Goal: Task Accomplishment & Management: Manage account settings

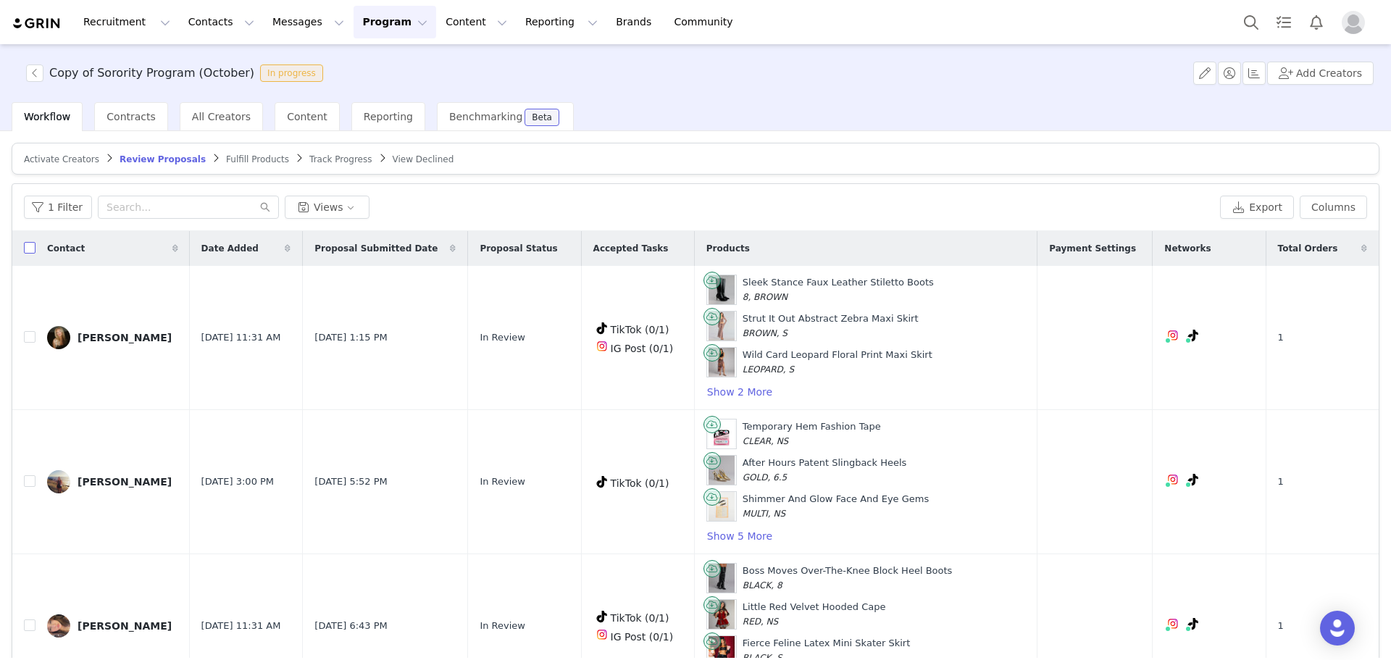
click at [28, 251] on input "checkbox" at bounding box center [30, 248] width 12 height 12
checkbox input "true"
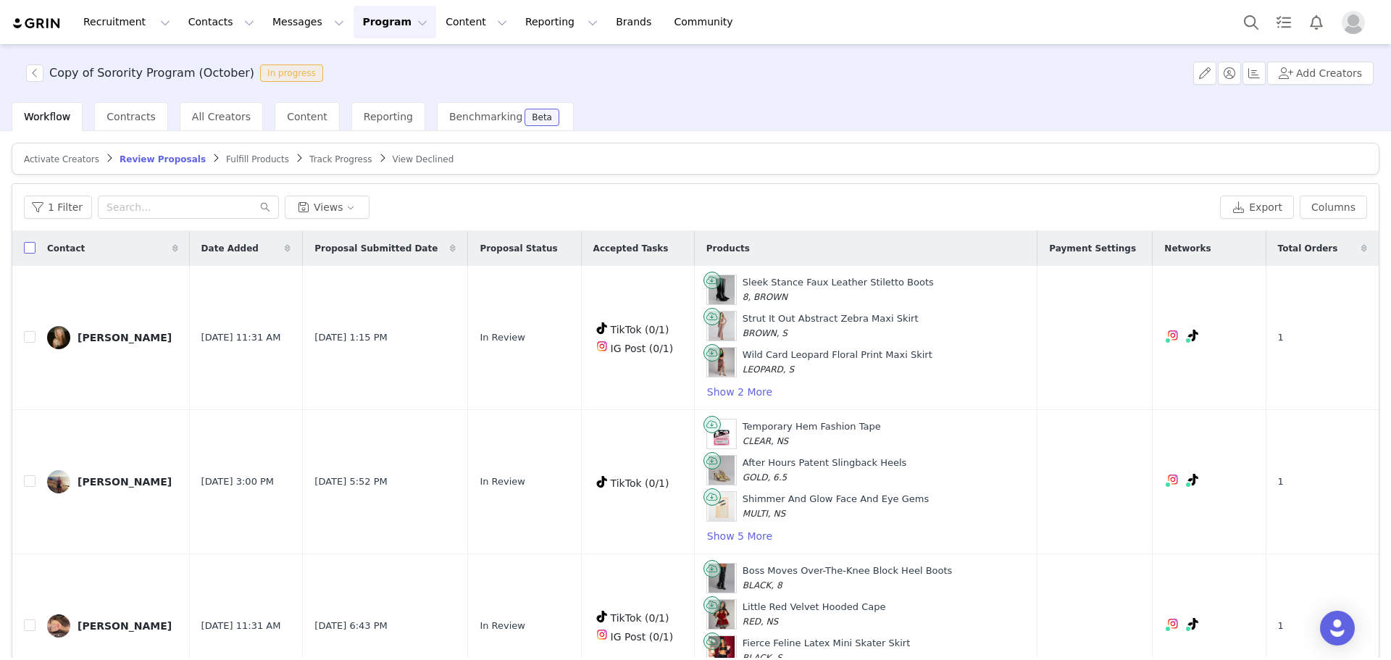
checkbox input "true"
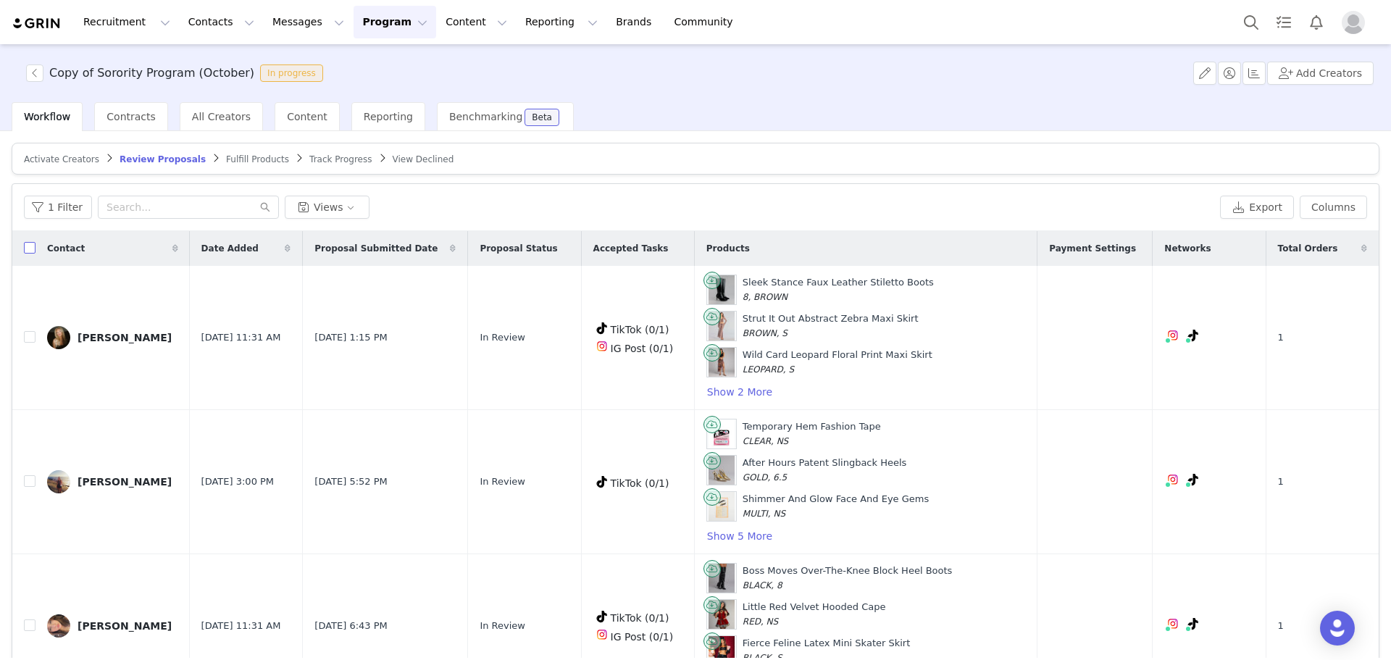
checkbox input "true"
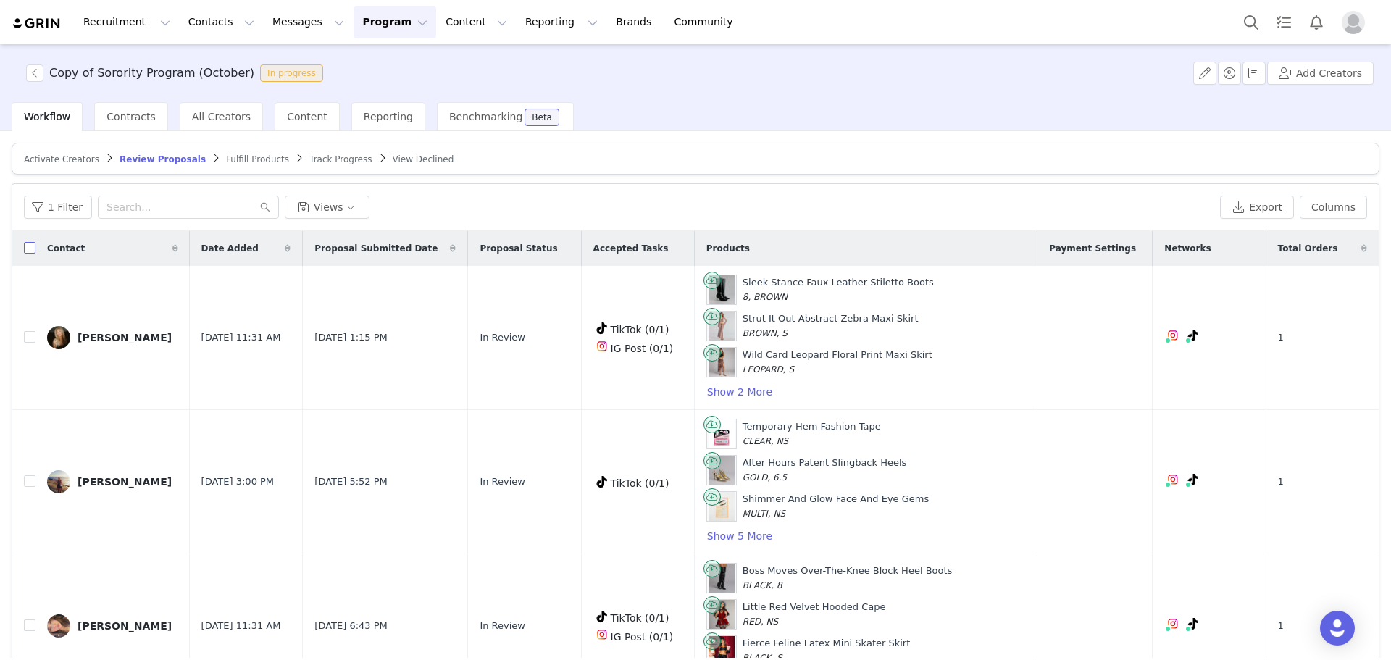
checkbox input "true"
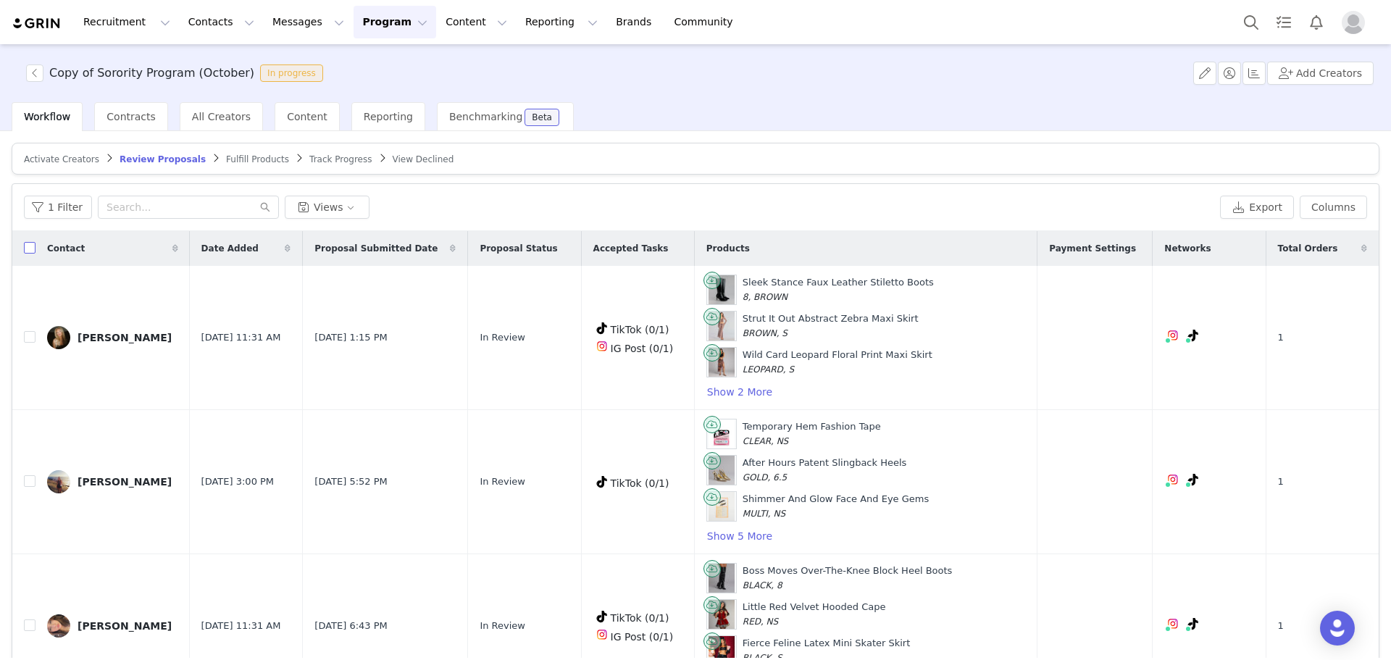
checkbox input "true"
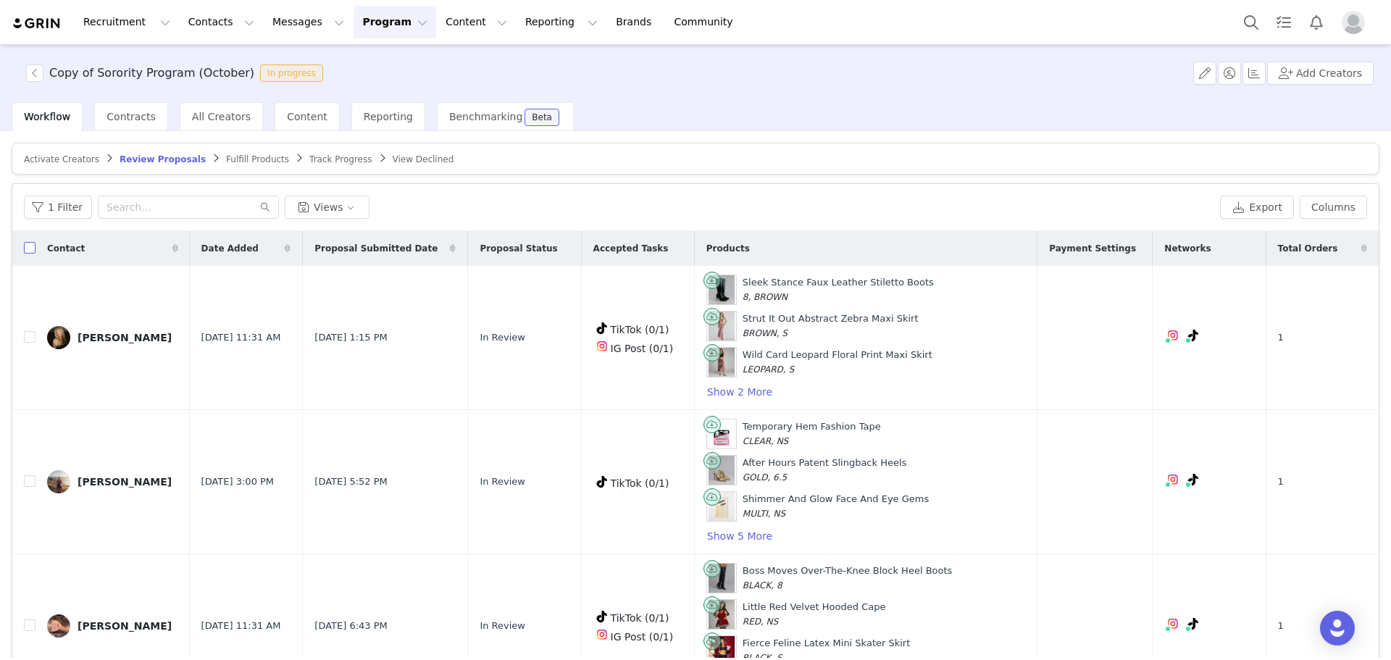
checkbox input "true"
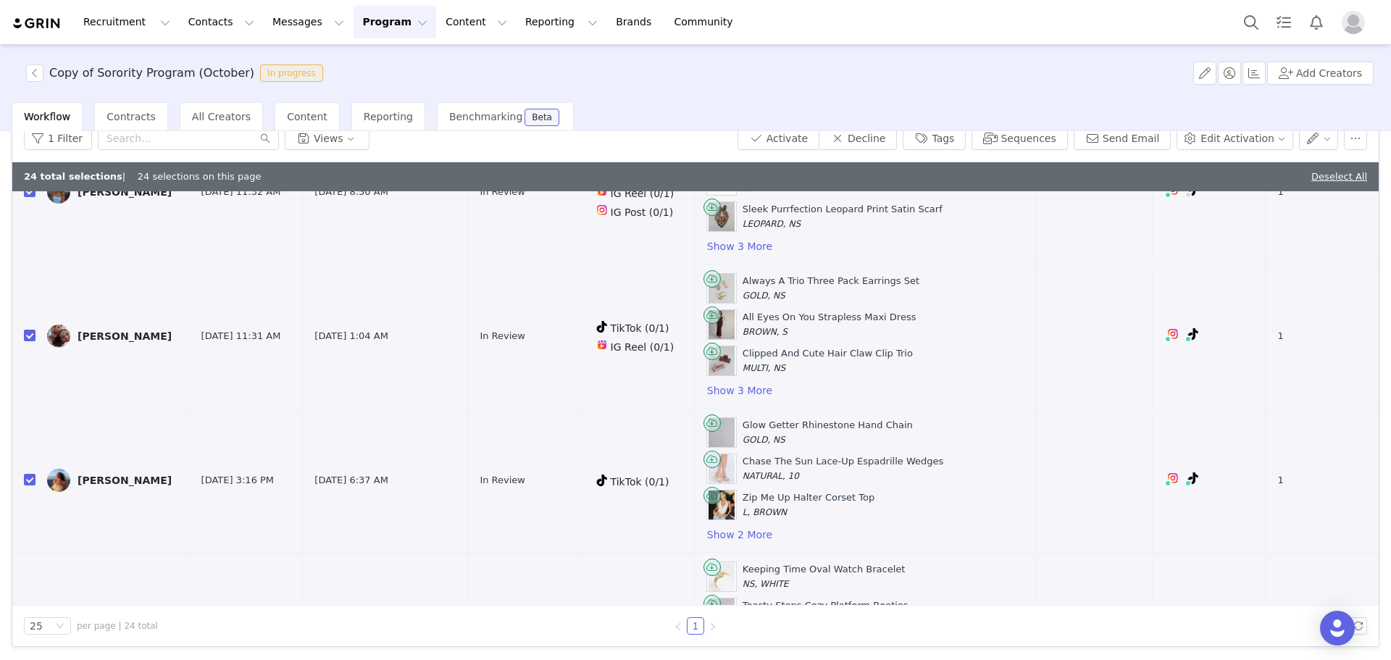
scroll to position [2719, 0]
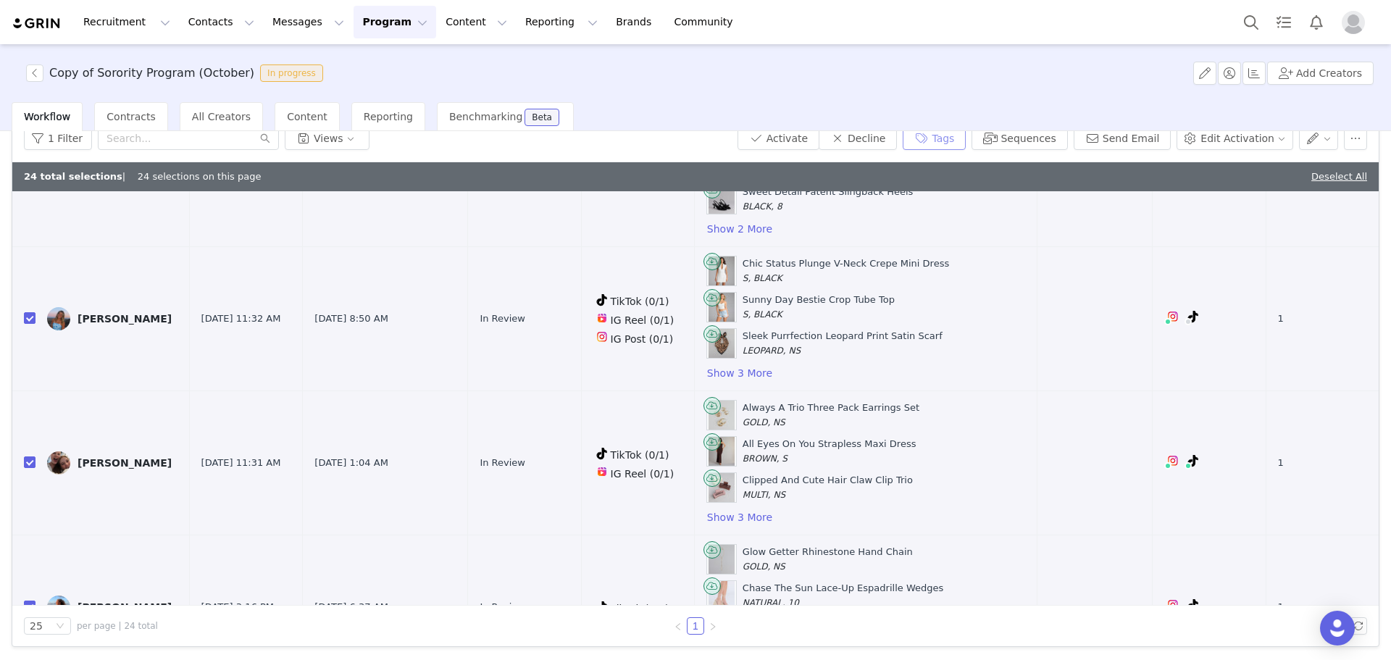
click at [952, 139] on button "Tags" at bounding box center [934, 138] width 63 height 23
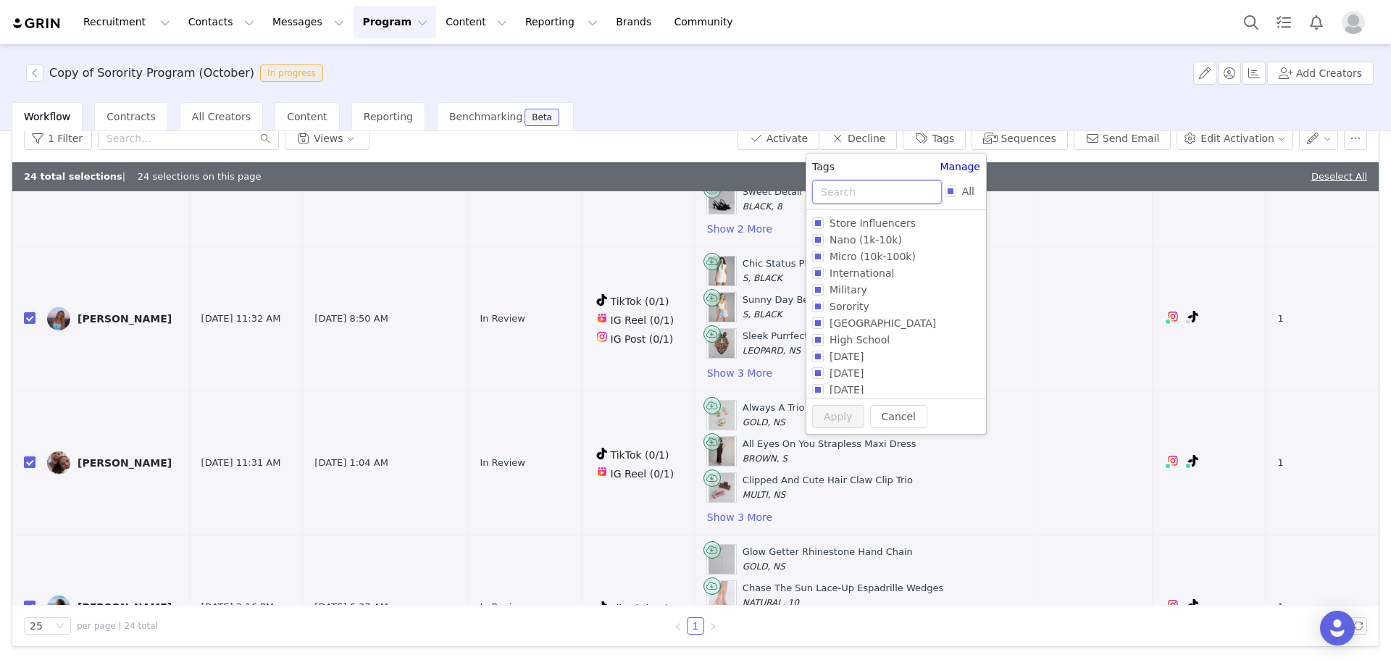
click at [878, 192] on input "text" at bounding box center [877, 191] width 130 height 23
type input "oc"
click at [862, 337] on span "[DATE]" at bounding box center [847, 340] width 46 height 12
click at [824, 337] on input "[DATE]" at bounding box center [818, 340] width 12 height 12
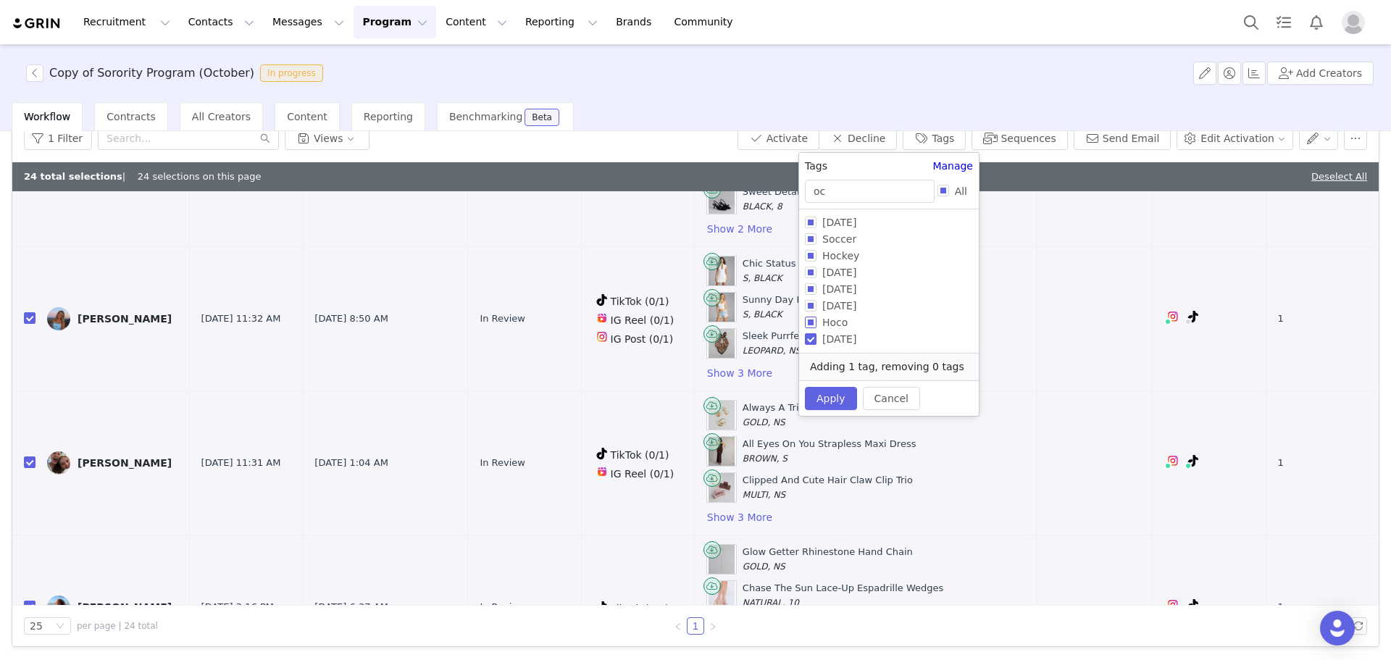
checkbox input "true"
click at [838, 392] on button "Apply" at bounding box center [831, 398] width 52 height 23
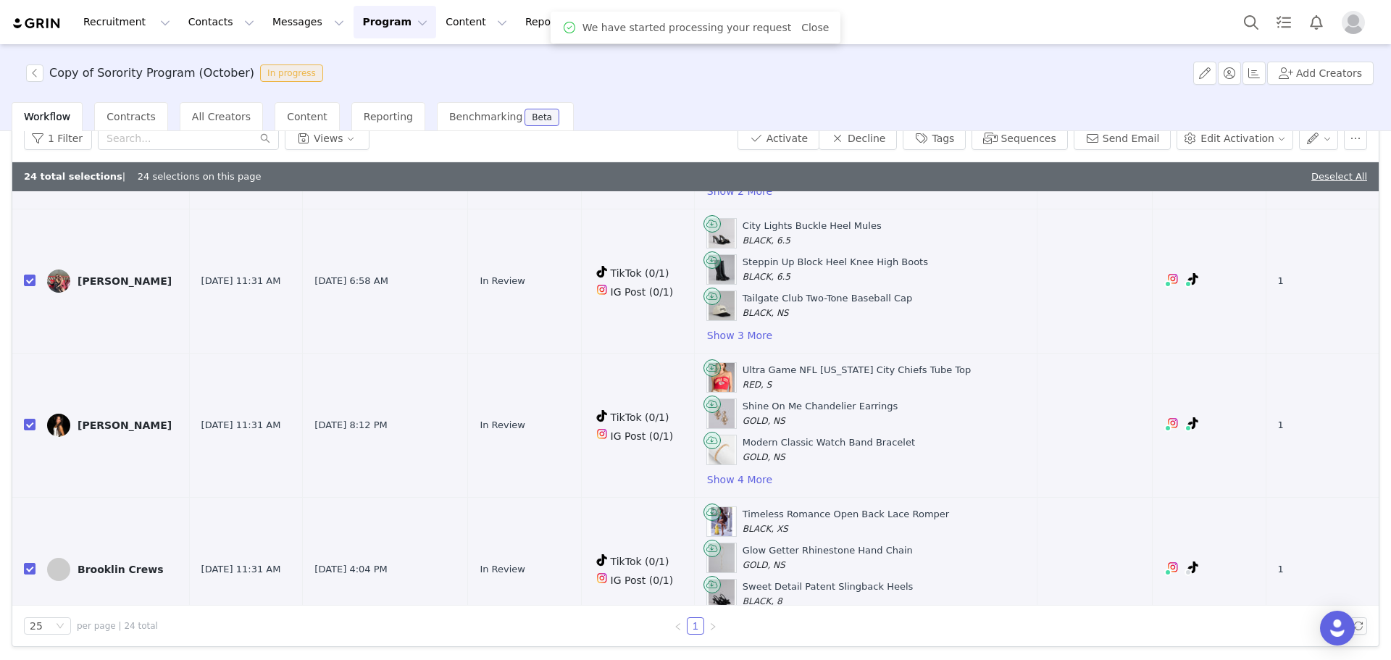
scroll to position [2211, 0]
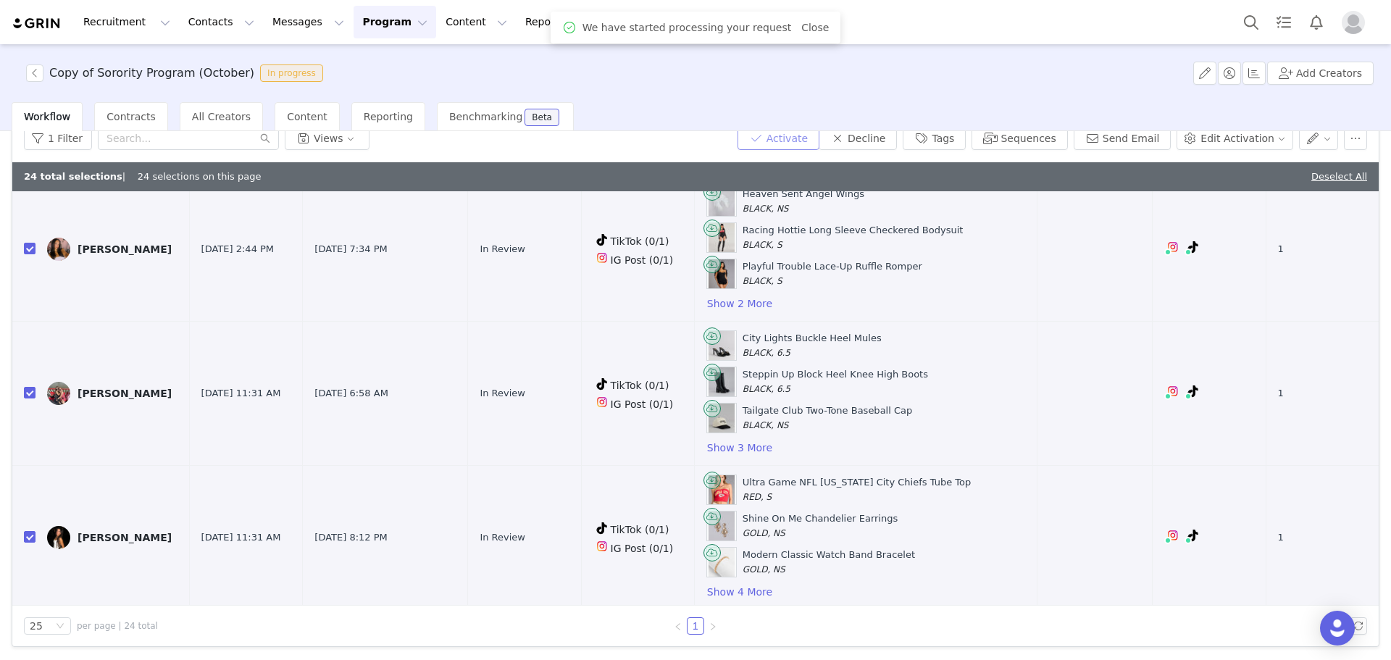
click at [795, 143] on button "Activate" at bounding box center [779, 138] width 82 height 23
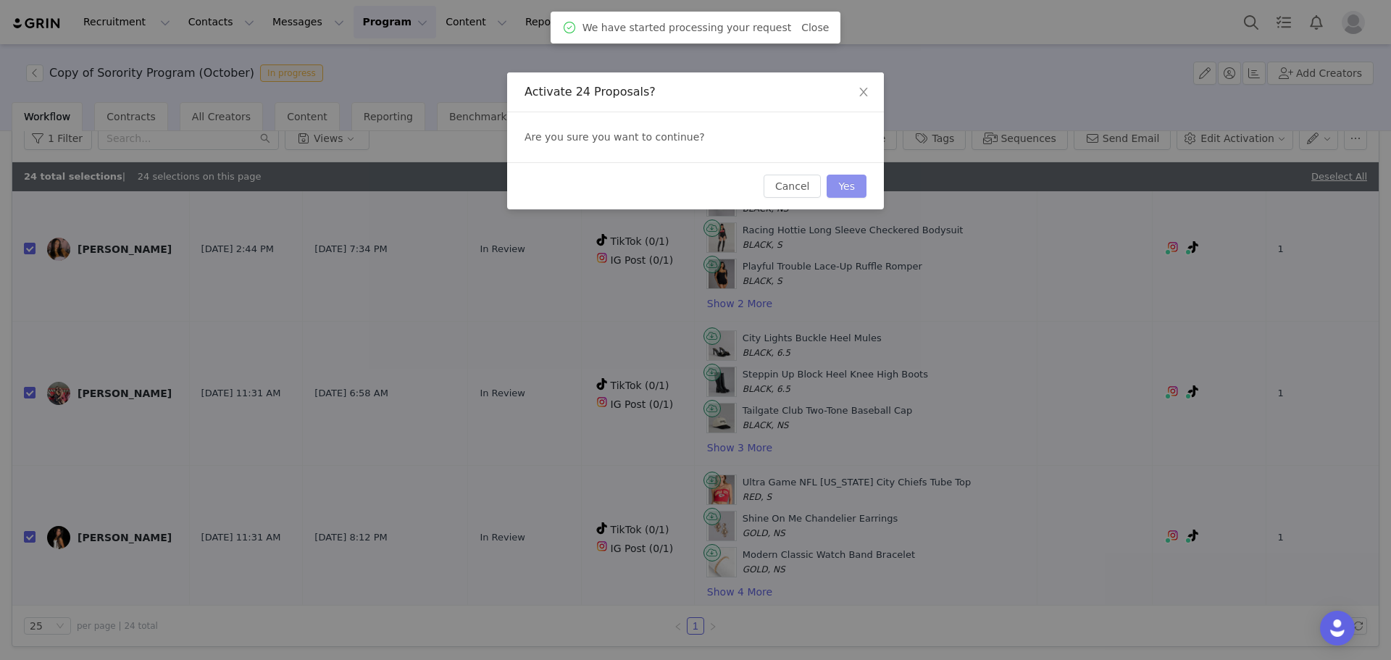
click at [846, 186] on button "Yes" at bounding box center [847, 186] width 40 height 23
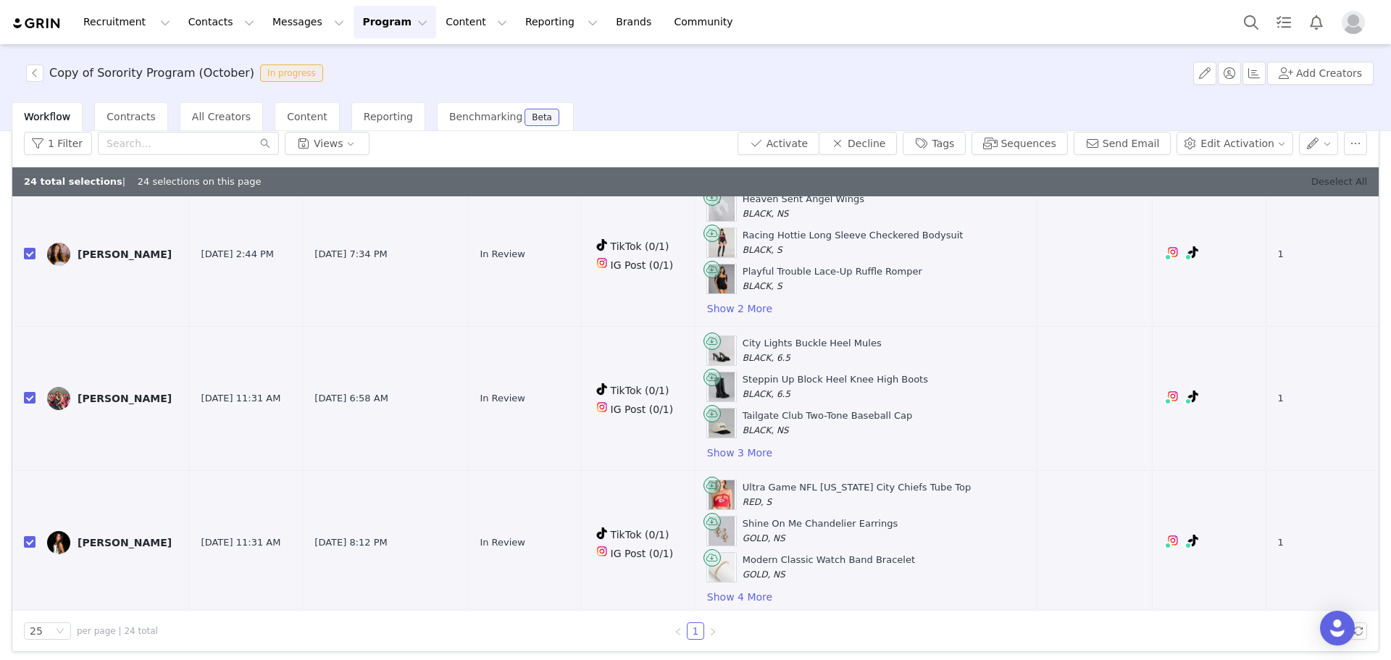
click at [1333, 178] on link "Deselect All" at bounding box center [1339, 181] width 56 height 11
checkbox input "false"
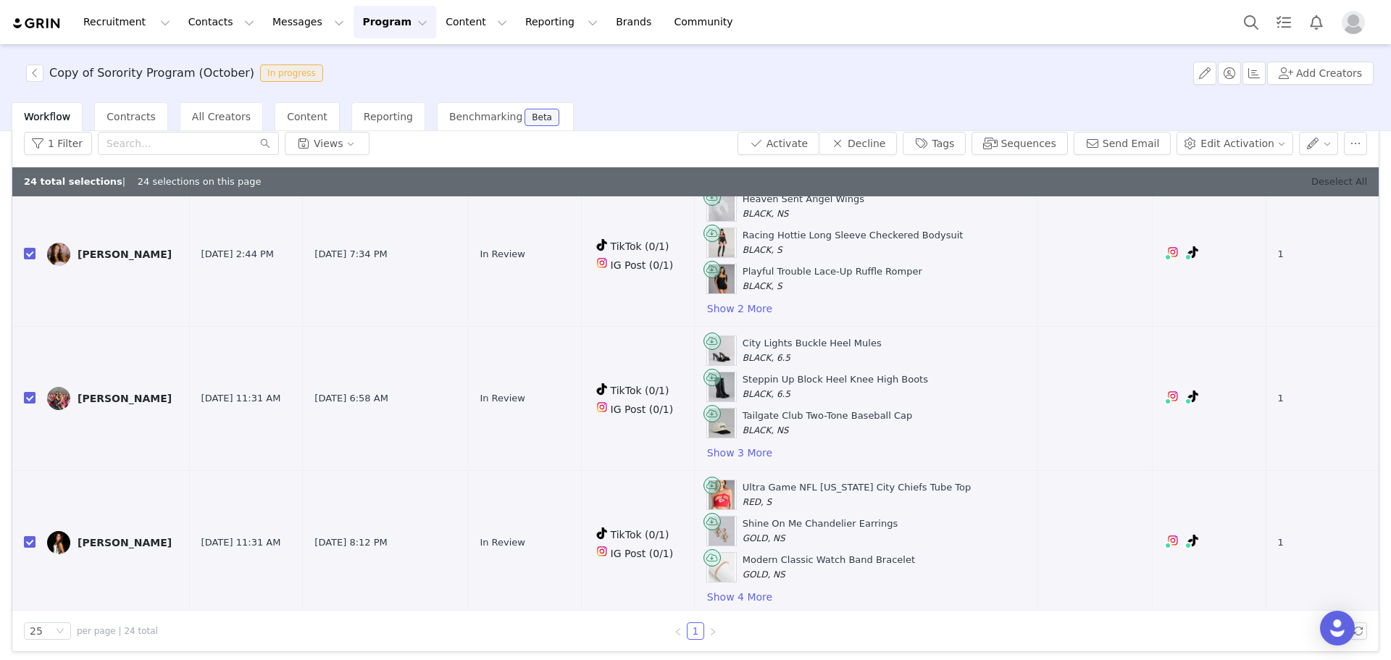
checkbox input "false"
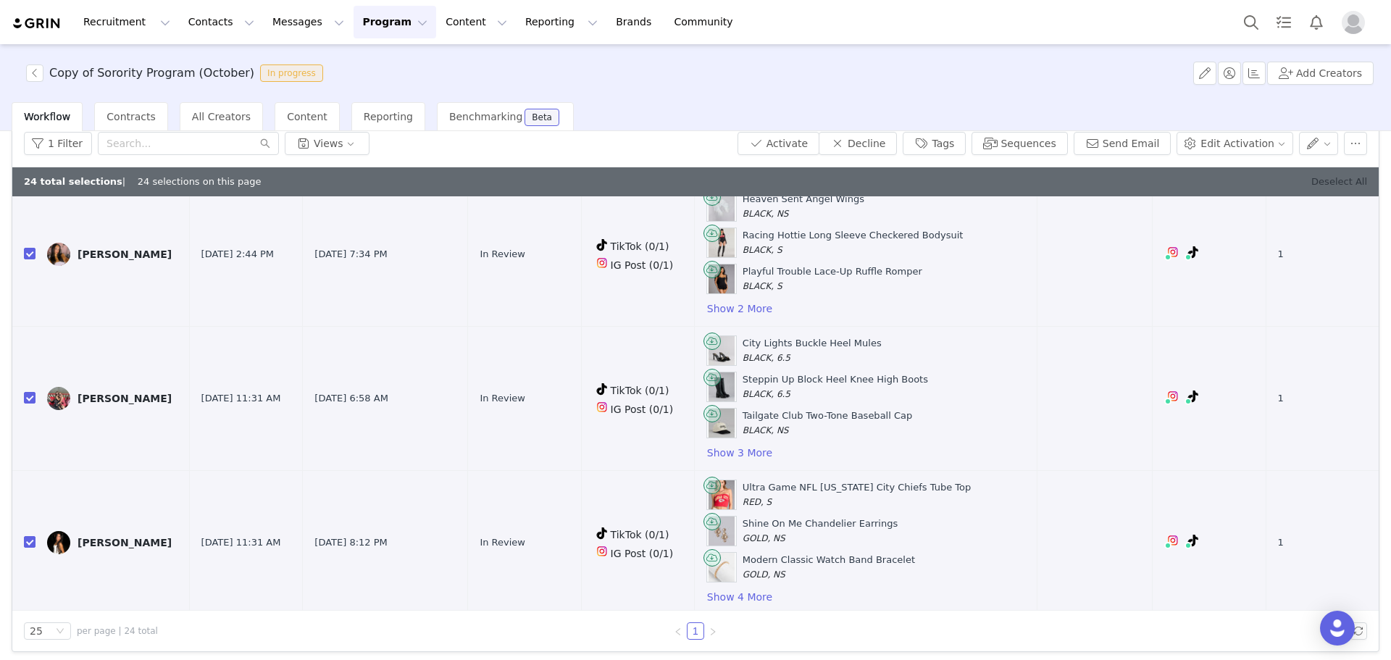
checkbox input "false"
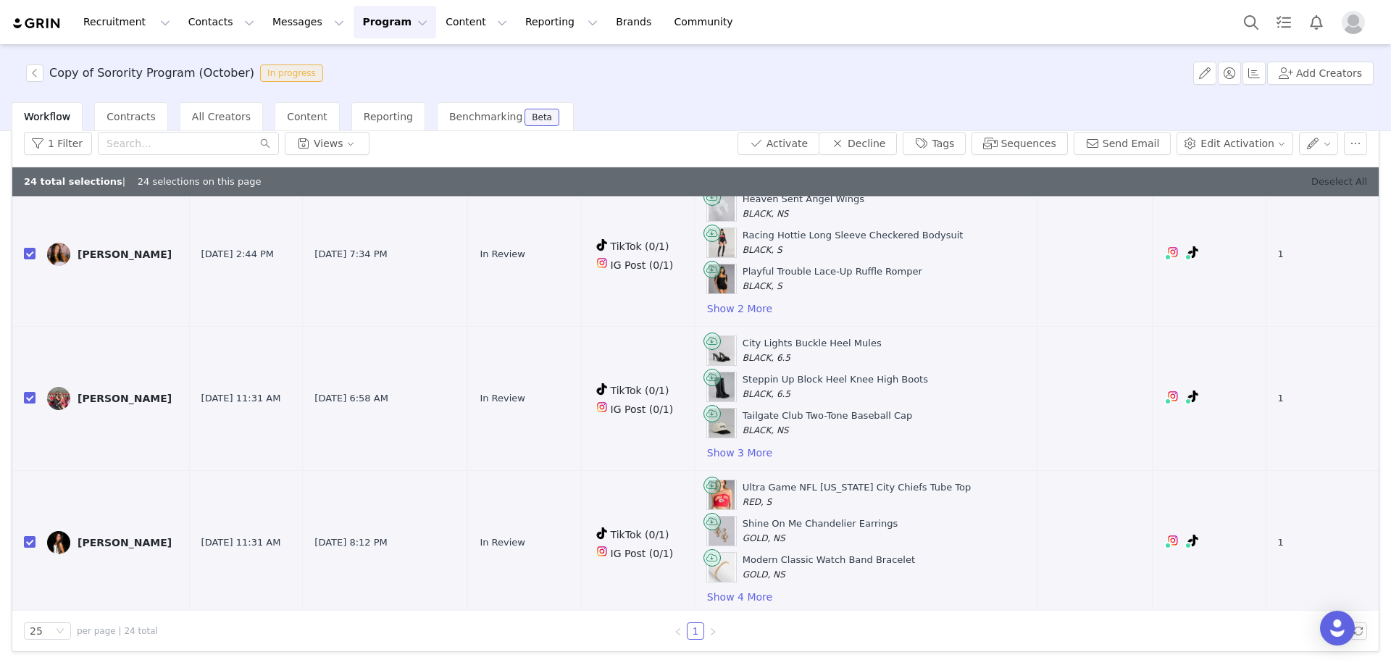
checkbox input "false"
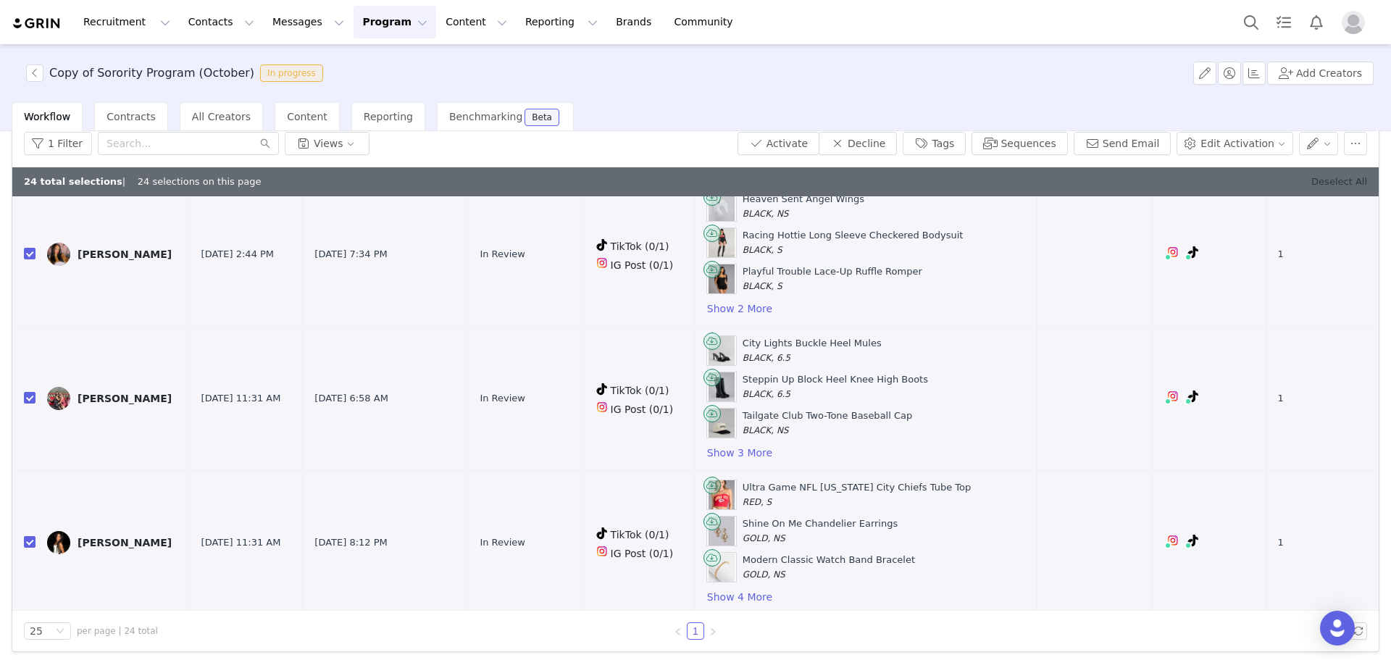
checkbox input "false"
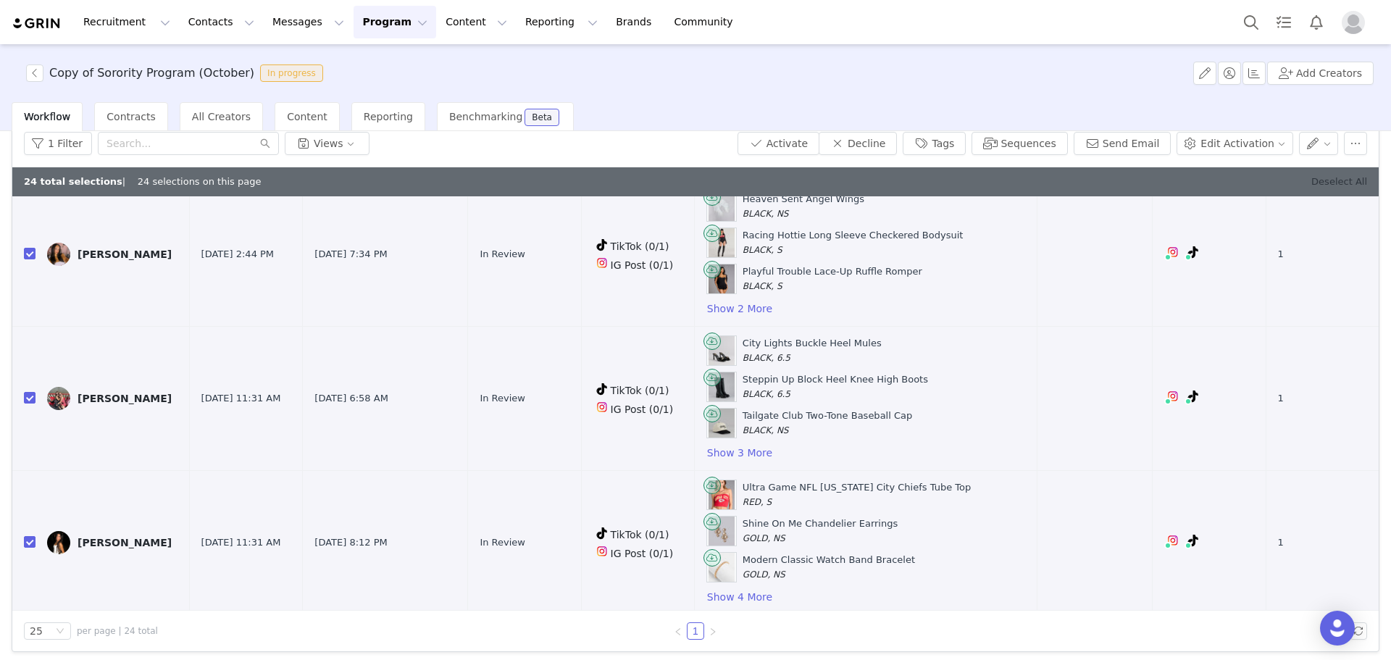
checkbox input "false"
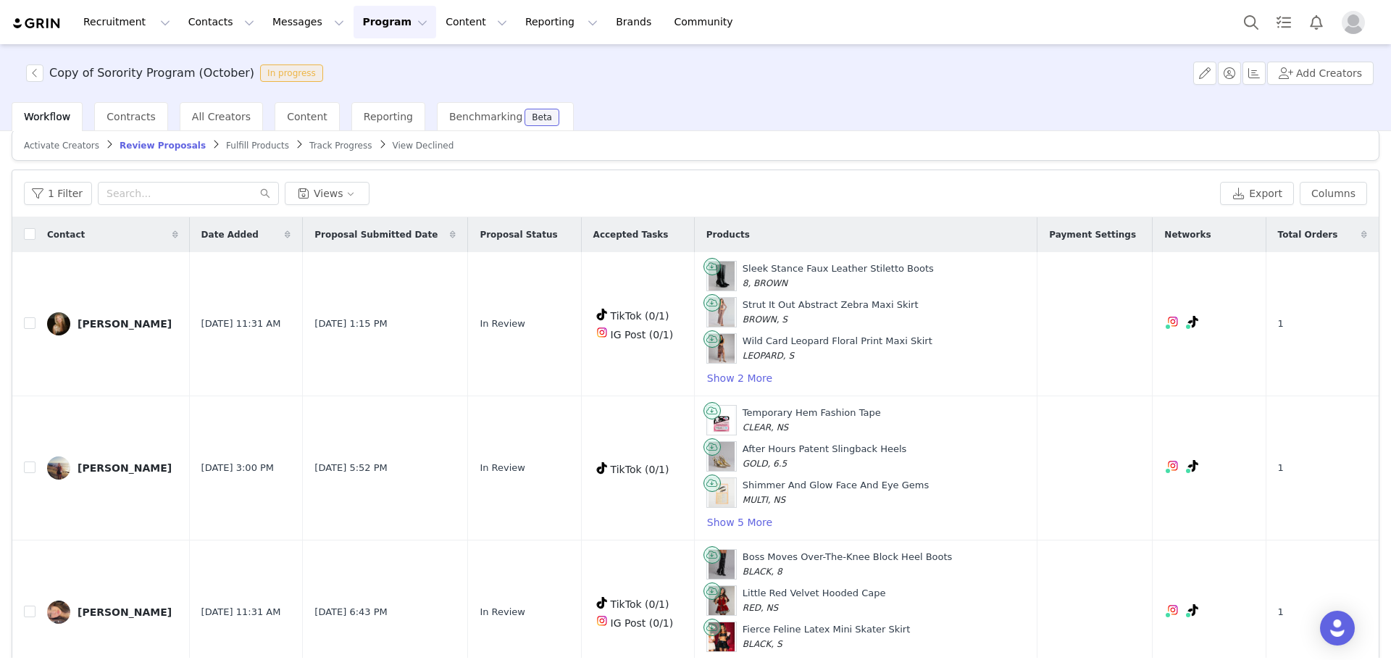
scroll to position [0, 0]
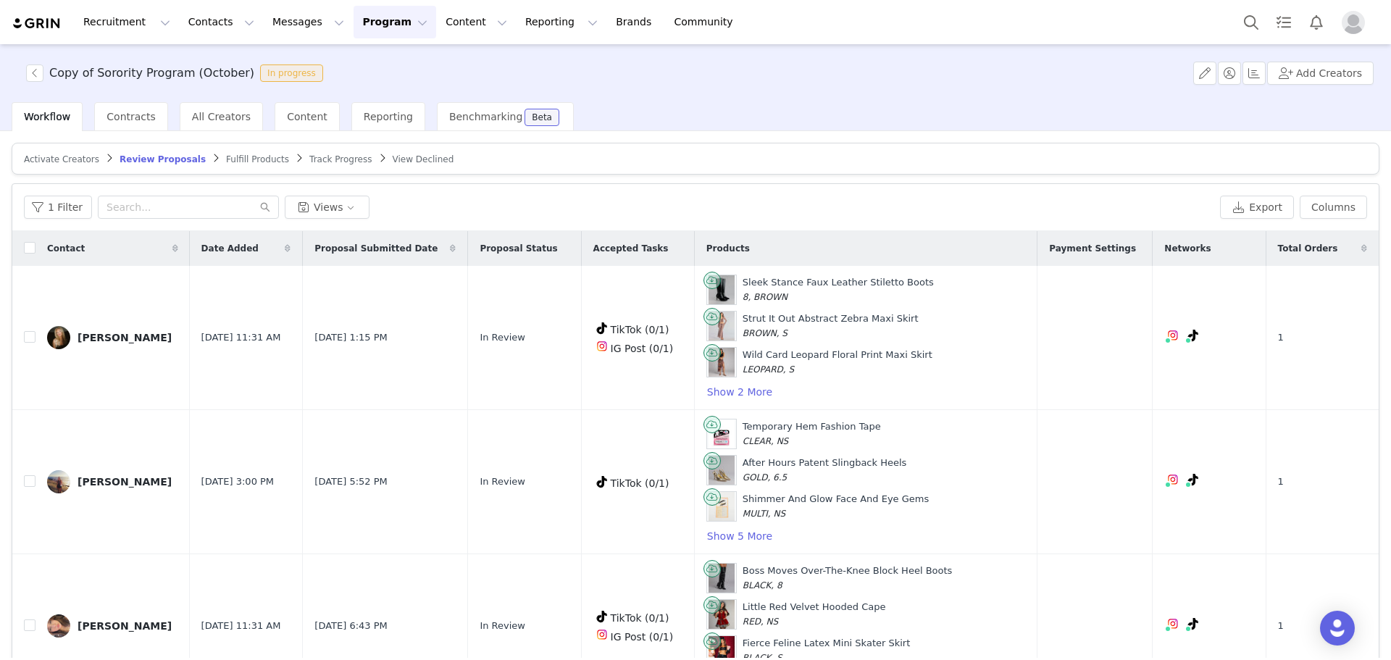
click at [228, 160] on span "Fulfill Products" at bounding box center [257, 159] width 63 height 10
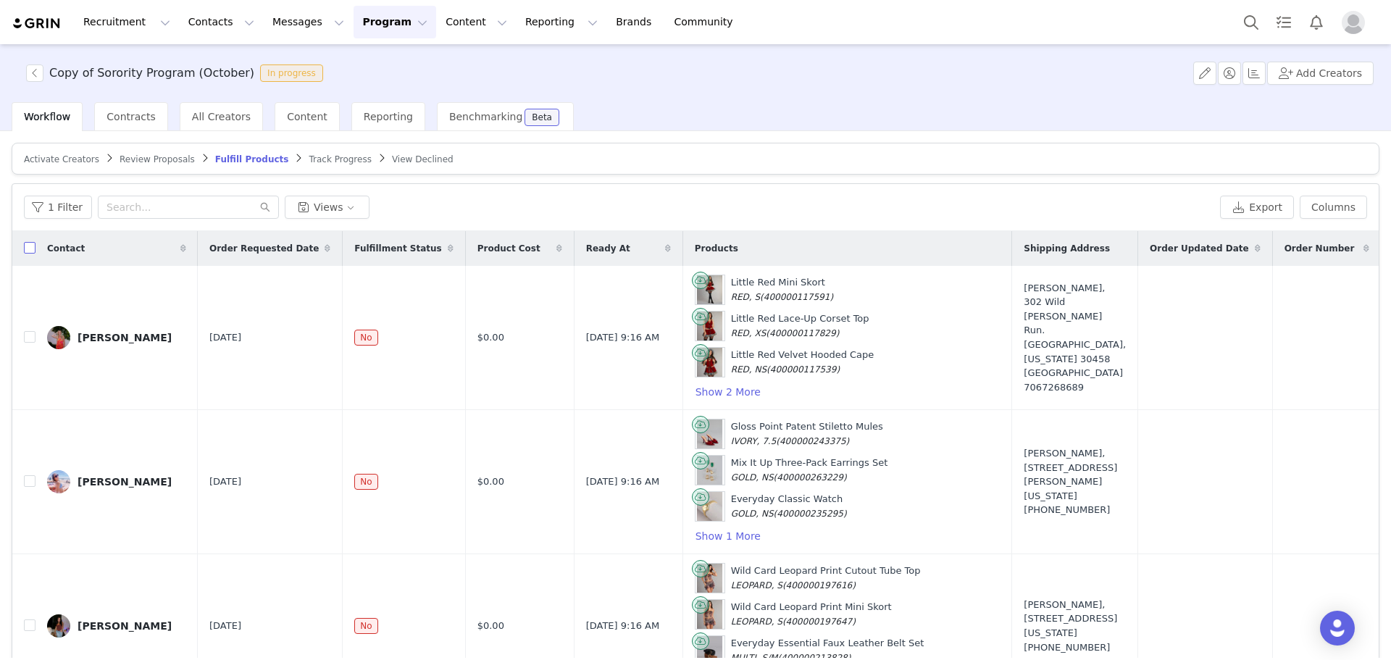
click at [25, 250] on input "checkbox" at bounding box center [30, 248] width 12 height 12
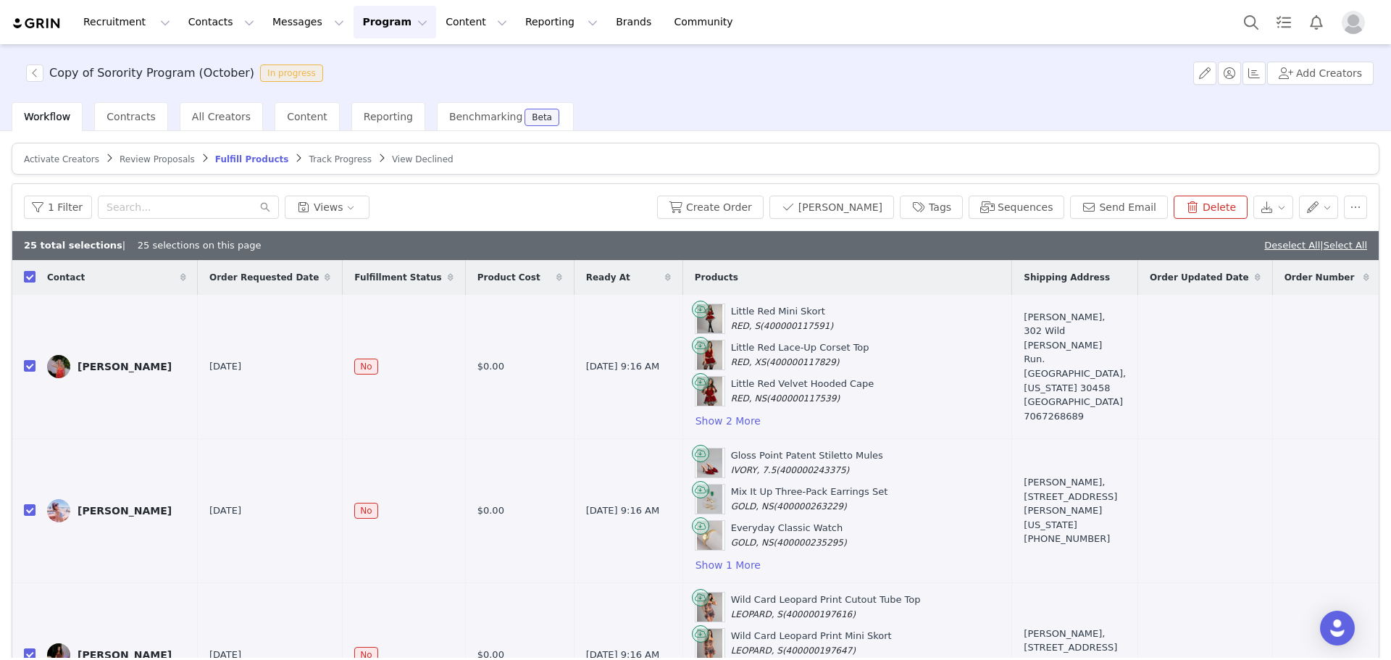
checkbox input "true"
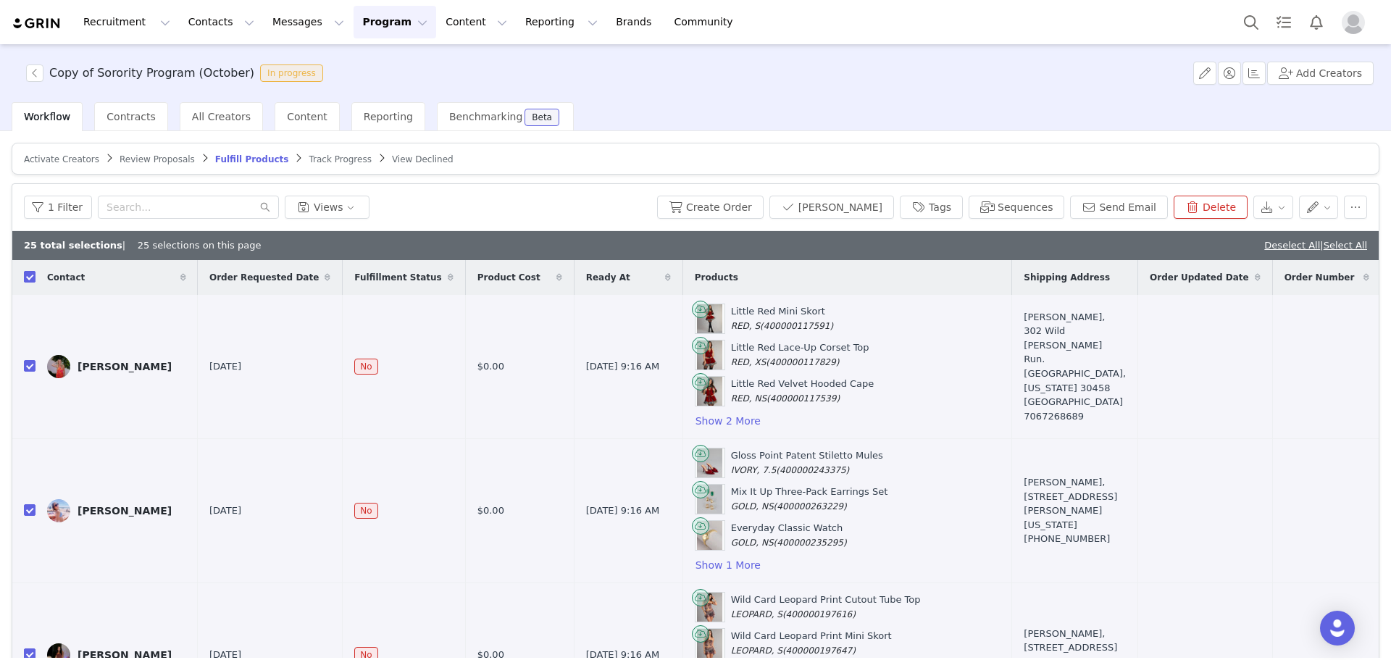
checkbox input "true"
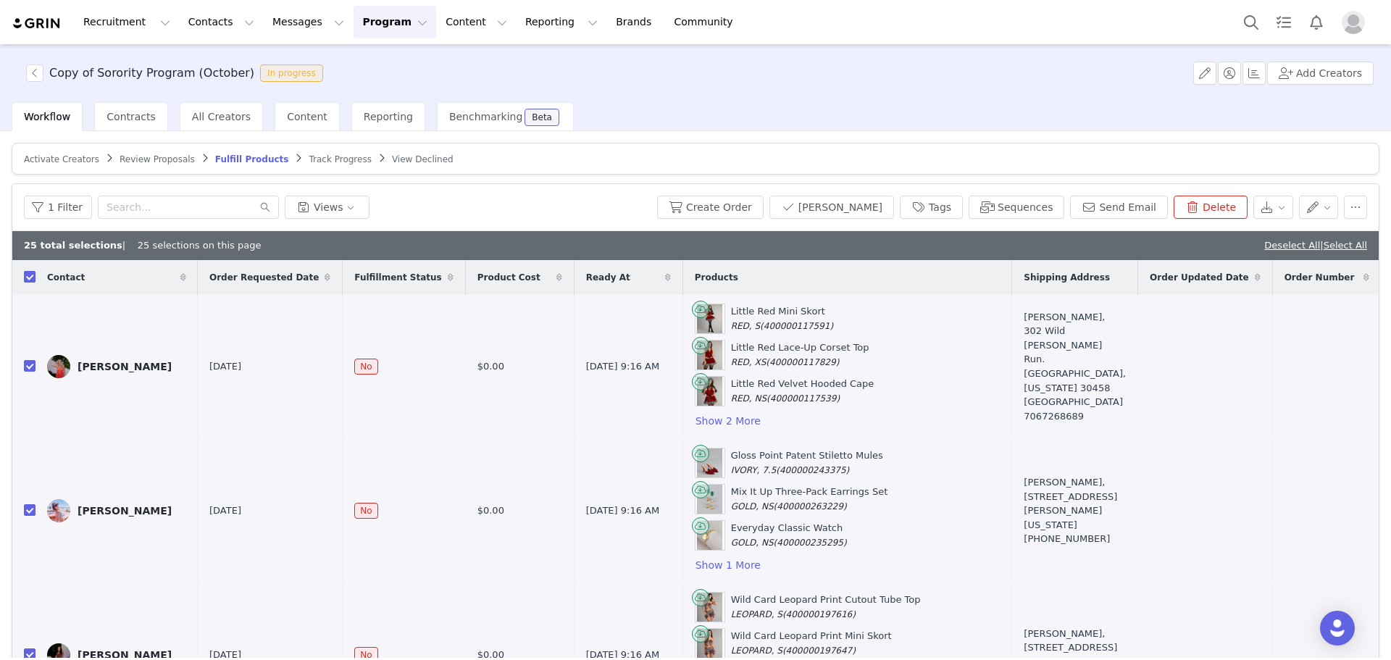
checkbox input "true"
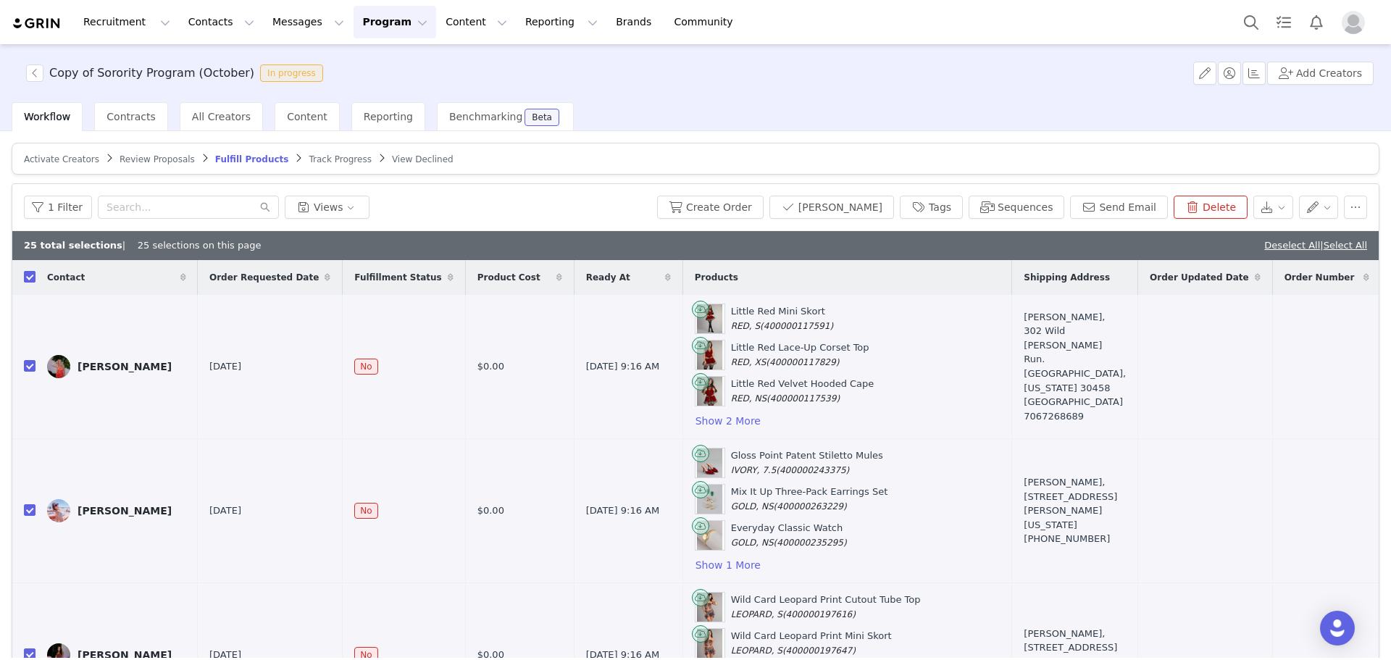
checkbox input "true"
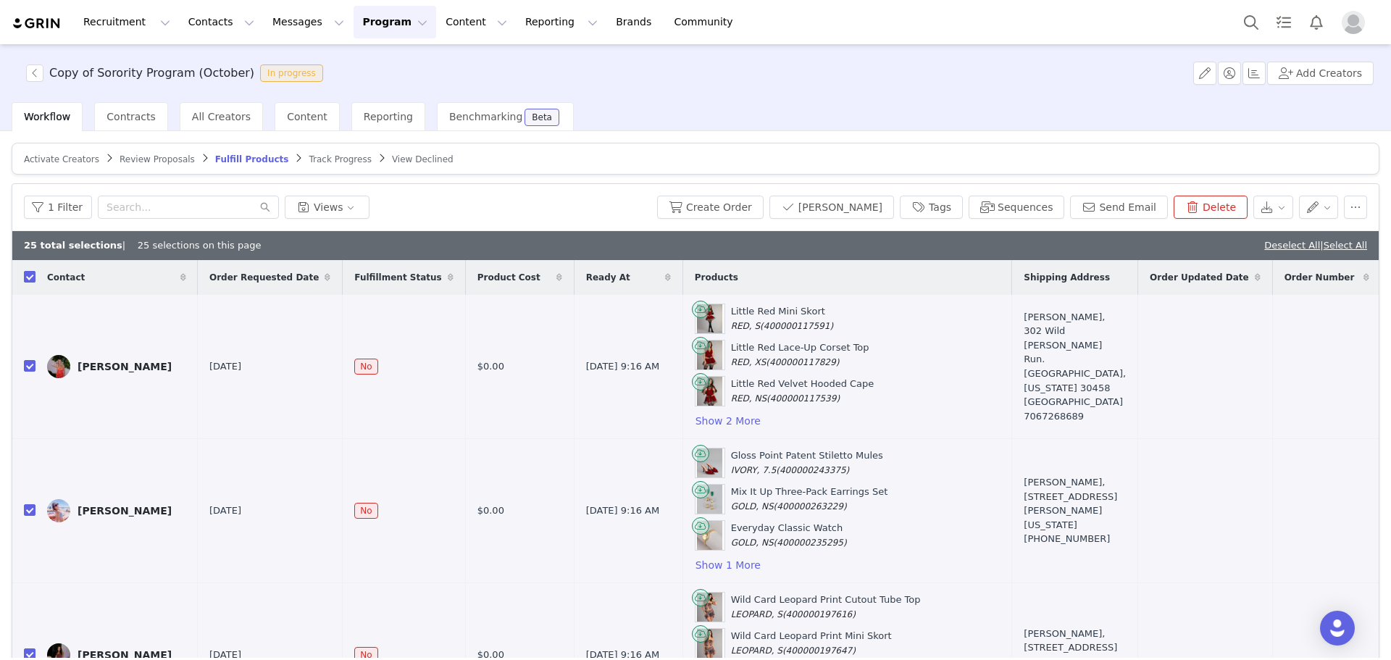
checkbox input "true"
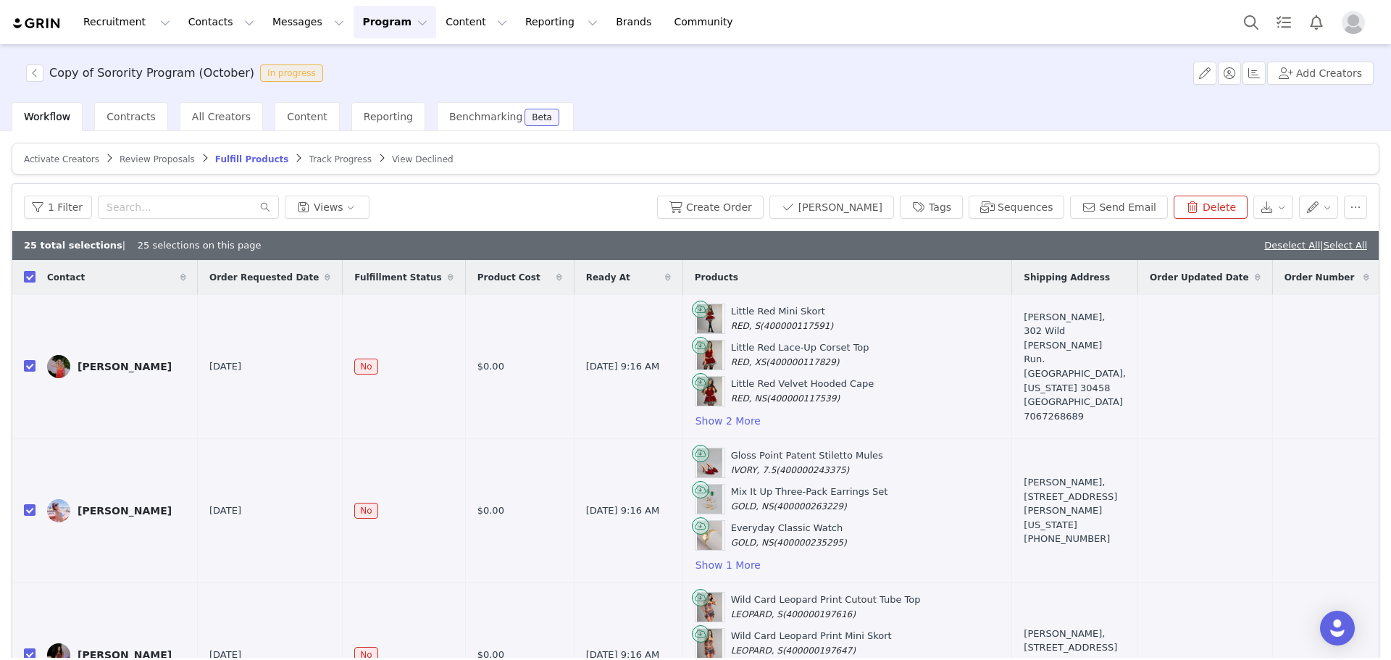
checkbox input "true"
click at [969, 159] on article "Activate Creators Review Proposals Fulfill Products Track Progress View Declined" at bounding box center [696, 159] width 1368 height 32
click at [750, 206] on button "Create Order" at bounding box center [710, 207] width 107 height 23
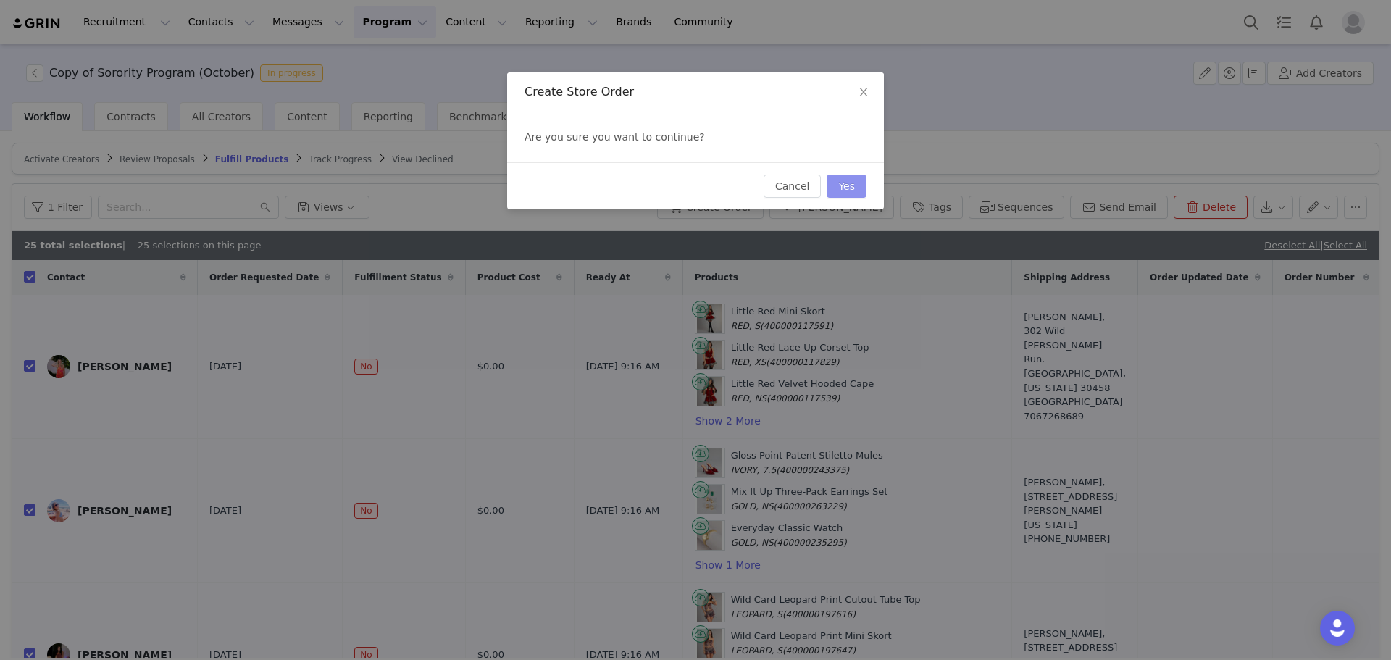
click at [850, 180] on button "Yes" at bounding box center [847, 186] width 40 height 23
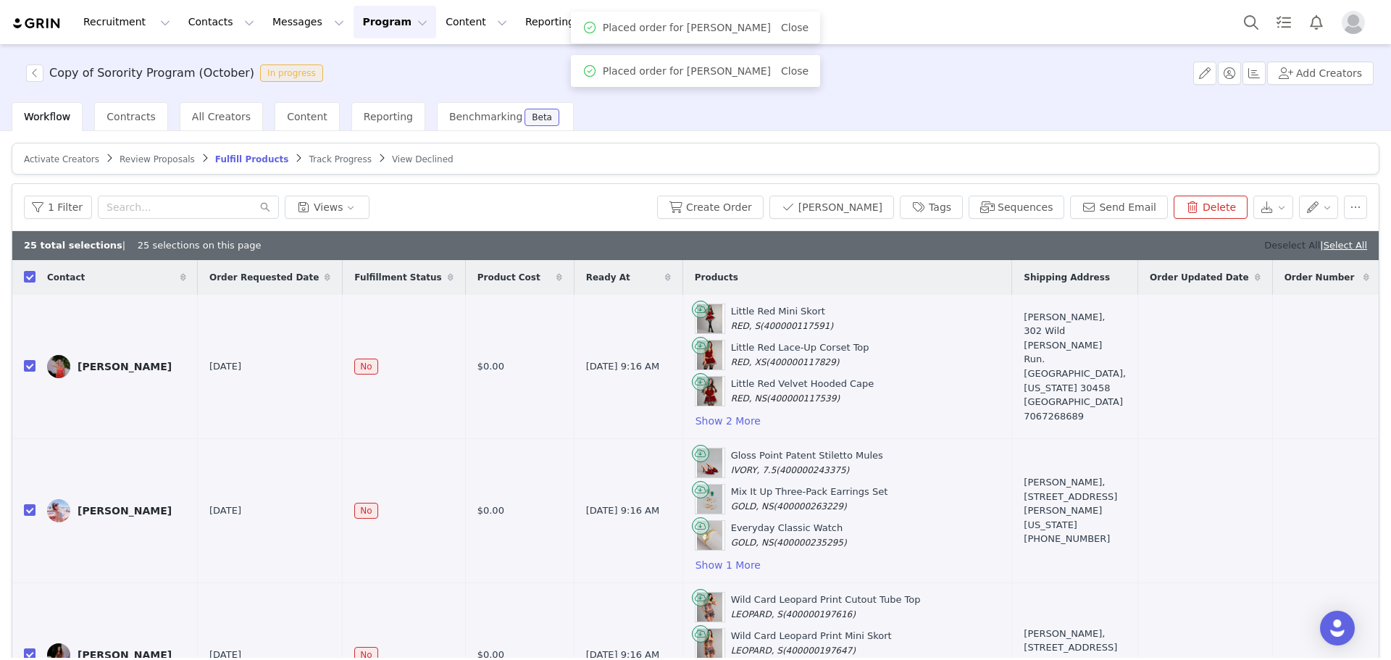
click at [1269, 246] on link "Deselect All" at bounding box center [1292, 245] width 56 height 11
checkbox input "false"
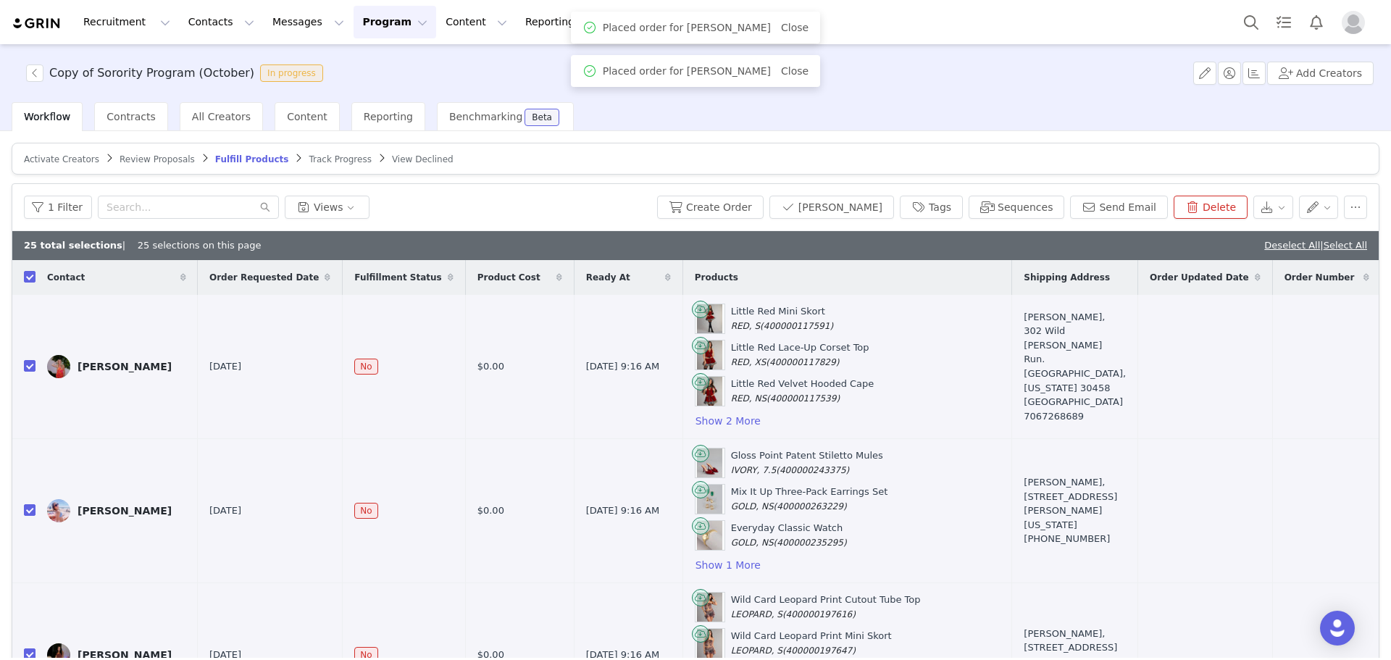
checkbox input "false"
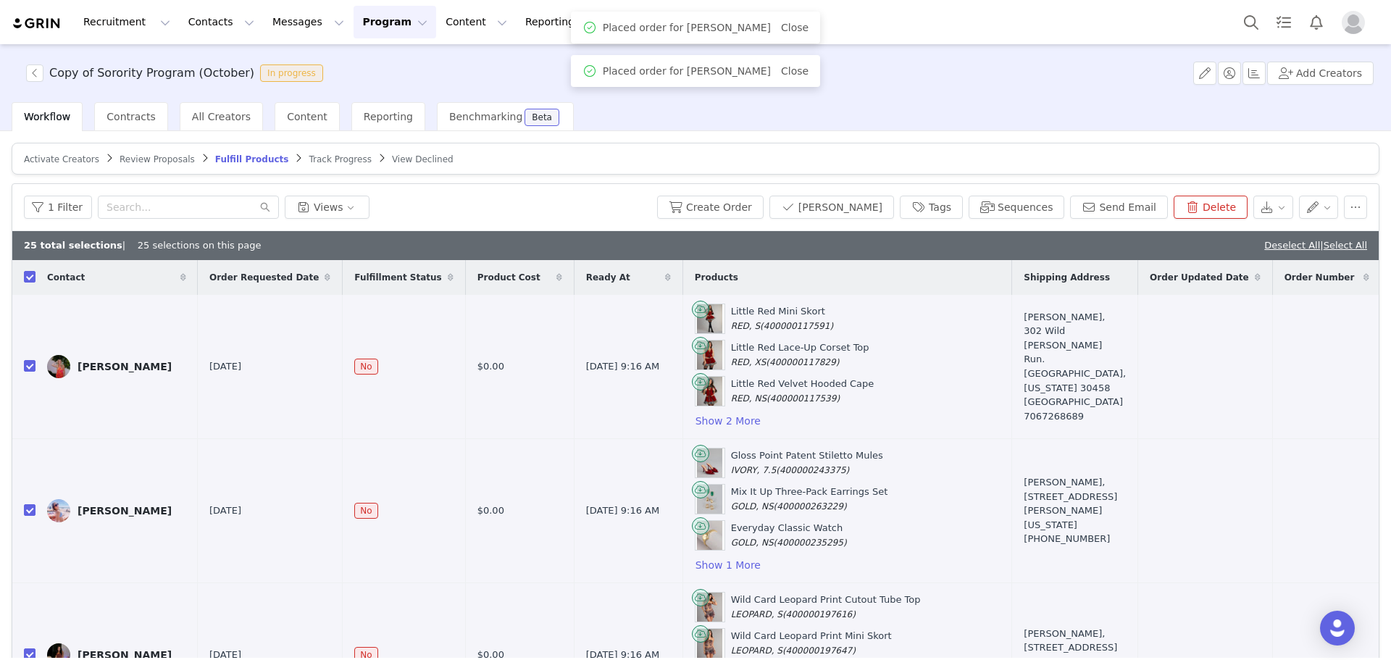
checkbox input "false"
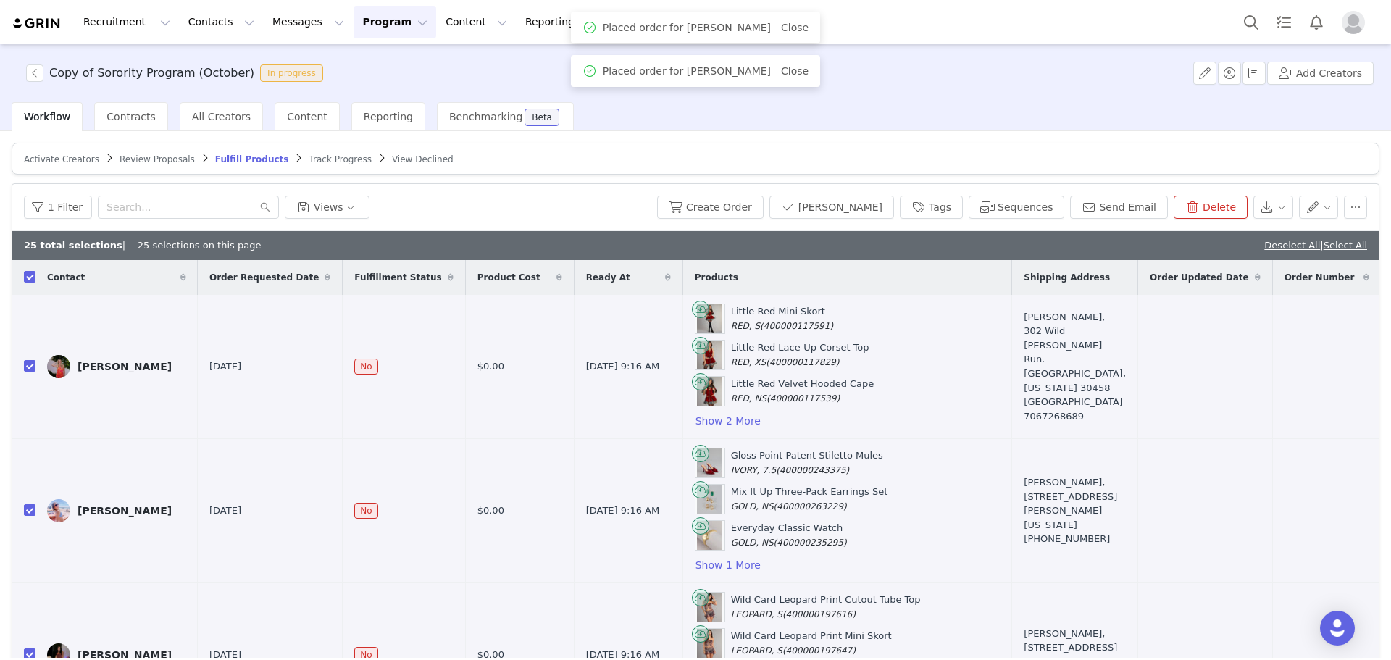
checkbox input "false"
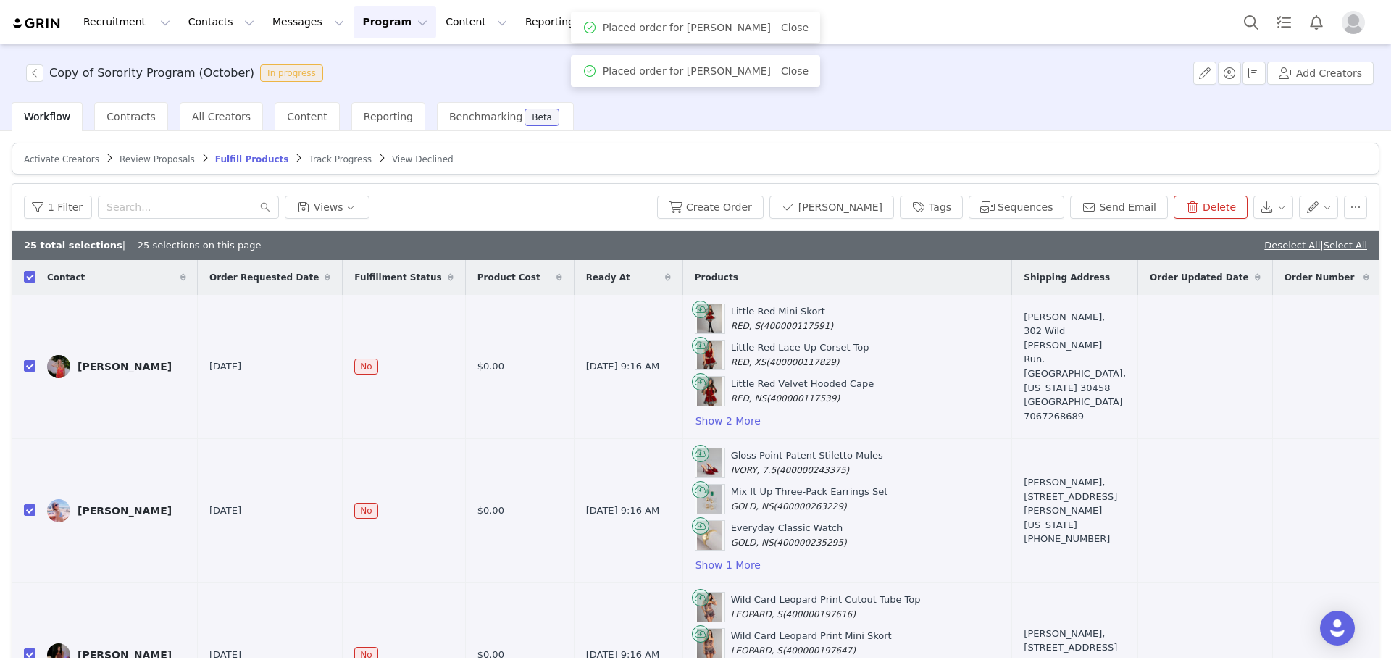
checkbox input "false"
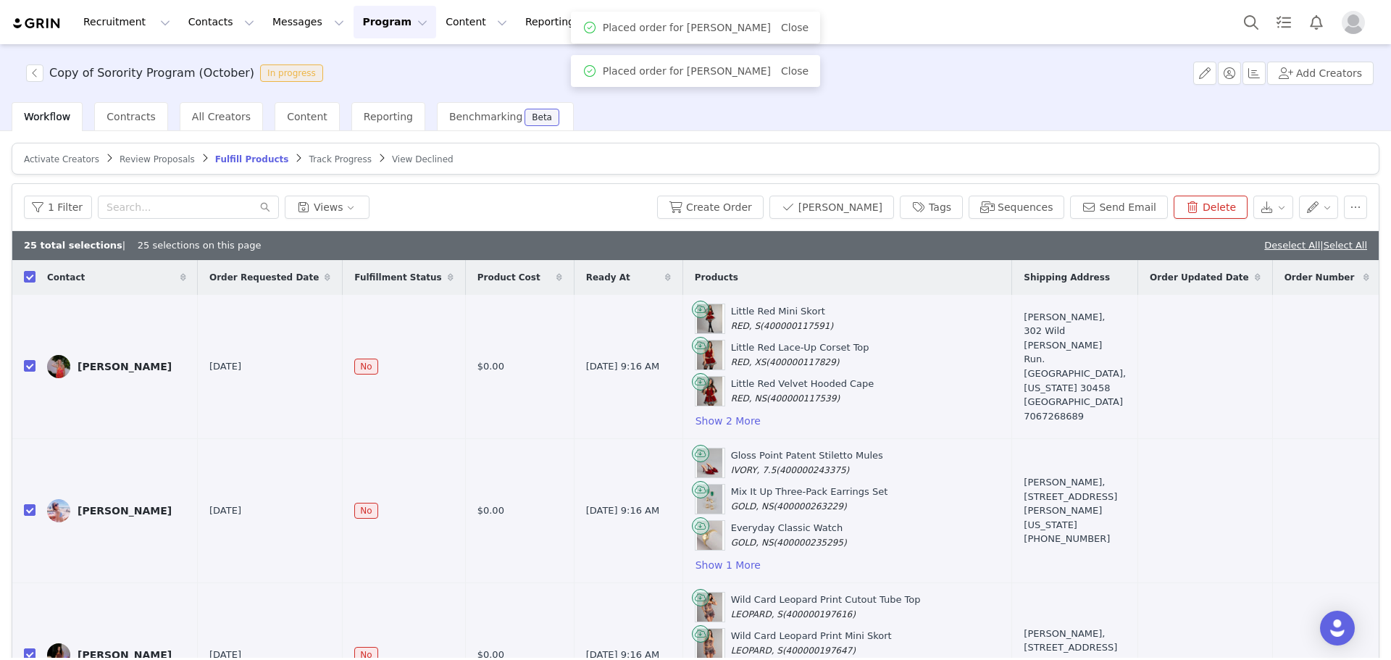
checkbox input "false"
